Goal: Information Seeking & Learning: Find contact information

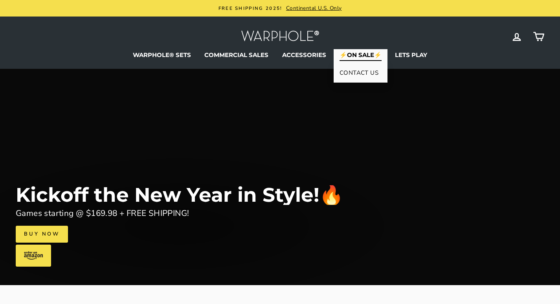
click at [368, 76] on link "CONTACT US" at bounding box center [360, 73] width 54 height 16
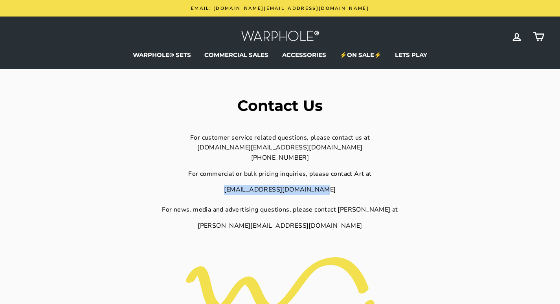
drag, startPoint x: 332, startPoint y: 187, endPoint x: 231, endPoint y: 192, distance: 101.8
click at [231, 192] on div "art.angel@warpholebags.com For news, media and advertising questions, please co…" at bounding box center [280, 200] width 394 height 30
copy div "[EMAIL_ADDRESS][DOMAIN_NAME]"
click at [209, 168] on div "For customer service related questions, please contact us at the.team@warpholeb…" at bounding box center [280, 242] width 394 height 219
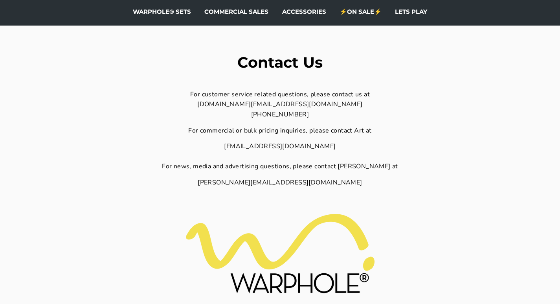
scroll to position [79, 0]
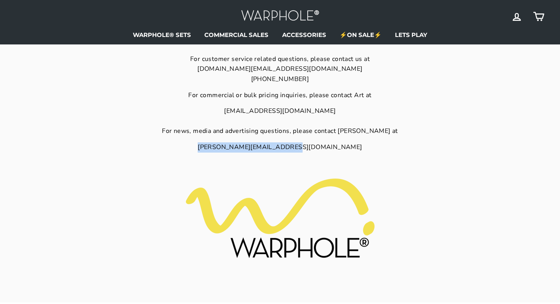
drag, startPoint x: 337, startPoint y: 150, endPoint x: 214, endPoint y: 146, distance: 123.0
click at [214, 146] on div "kim.angel@warpholebags.com" at bounding box center [280, 147] width 394 height 10
copy div "kim.angel@warpholebags.com"
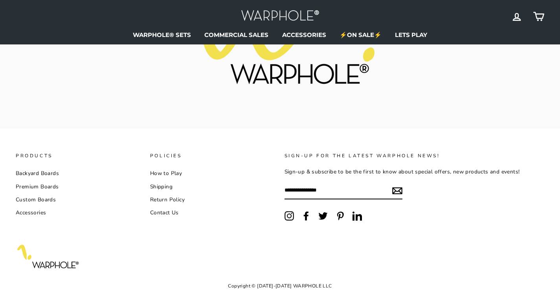
scroll to position [265, 0]
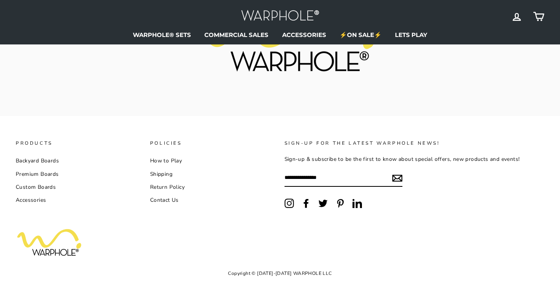
click at [168, 199] on link "Contact Us" at bounding box center [164, 200] width 29 height 12
